Goal: Information Seeking & Learning: Check status

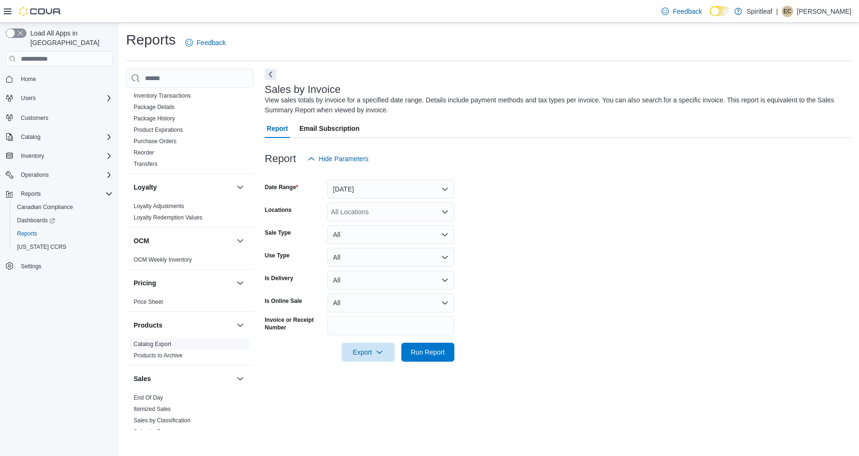
scroll to position [577, 0]
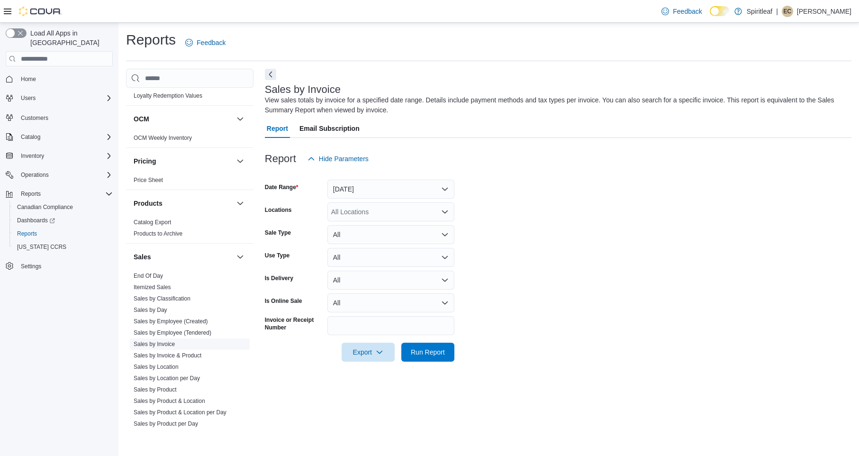
click at [168, 341] on link "Sales by Invoice" at bounding box center [154, 344] width 41 height 7
click at [408, 188] on button "Yesterday" at bounding box center [391, 189] width 127 height 19
click at [387, 228] on span "Today" at bounding box center [397, 226] width 108 height 11
click at [427, 355] on span "Run Report" at bounding box center [428, 351] width 34 height 9
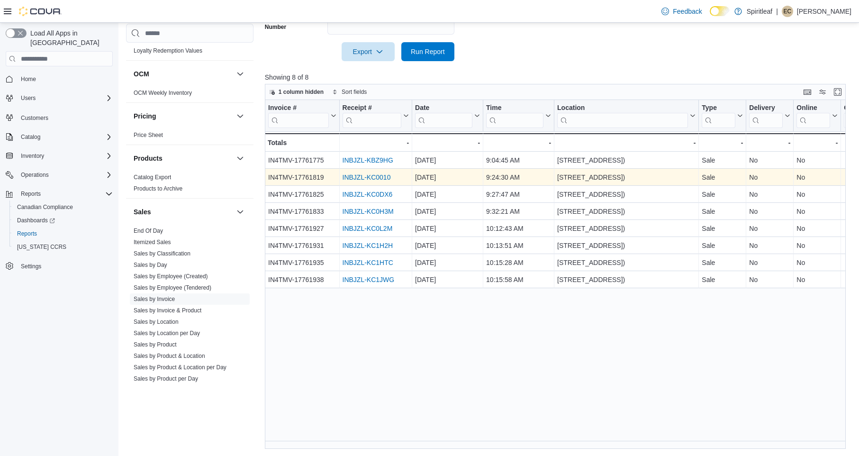
click at [360, 180] on link "INBJZL-KC0010" at bounding box center [366, 177] width 48 height 8
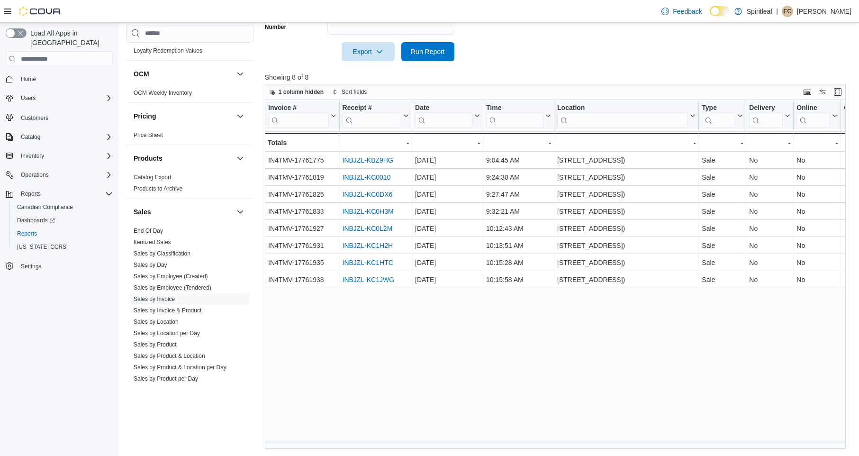
click at [560, 35] on div at bounding box center [558, 39] width 587 height 8
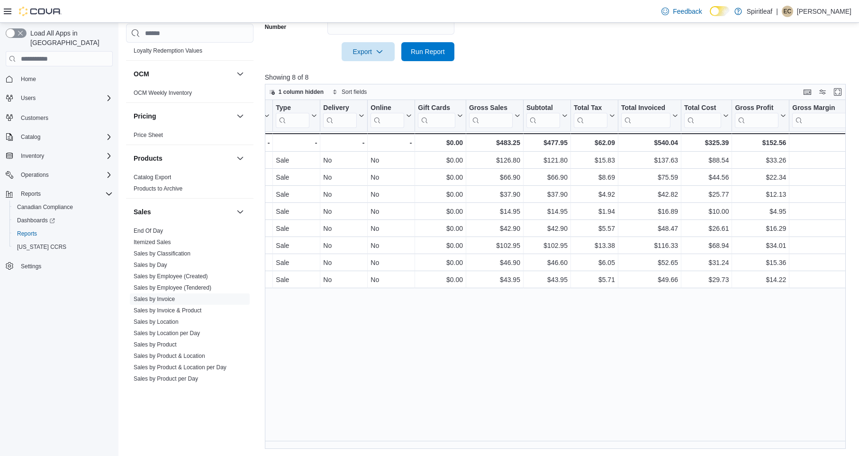
scroll to position [0, 591]
